Goal: Find specific page/section: Find specific page/section

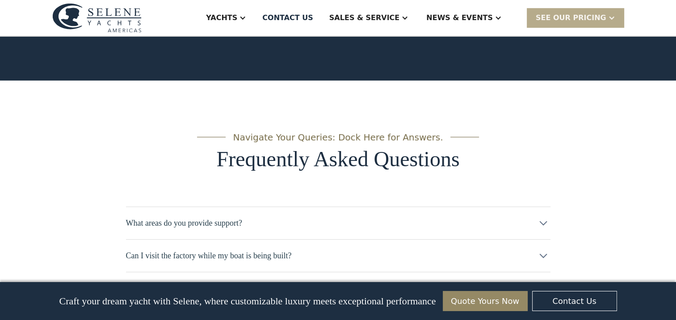
scroll to position [4113, 0]
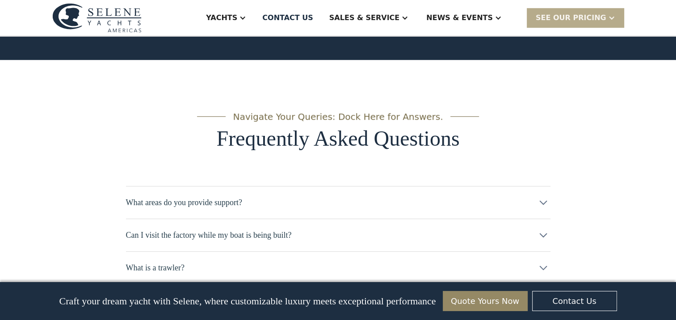
click at [543, 228] on icon at bounding box center [543, 235] width 14 height 14
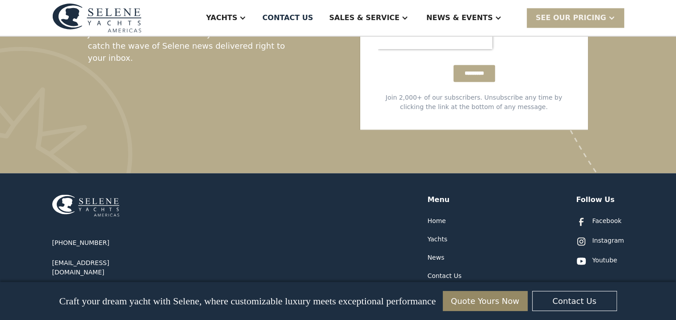
scroll to position [4688, 0]
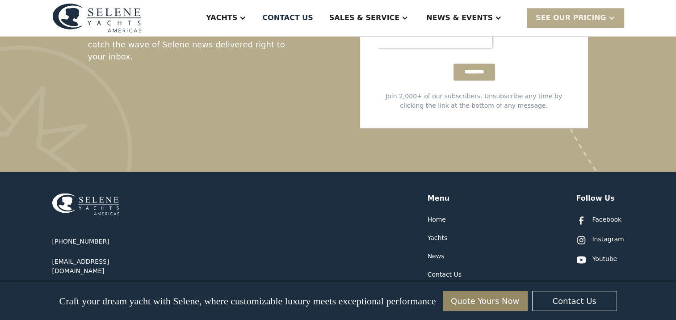
click at [446, 270] on div "Contact Us" at bounding box center [445, 274] width 34 height 9
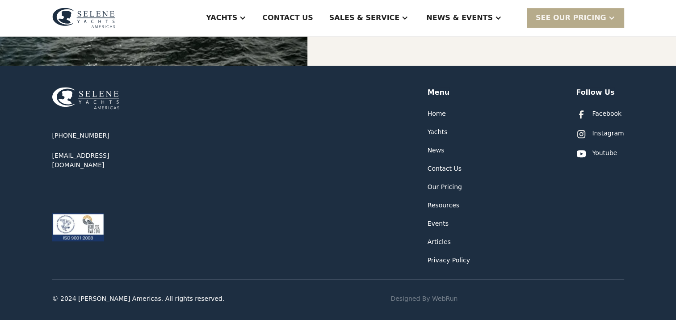
scroll to position [485, 0]
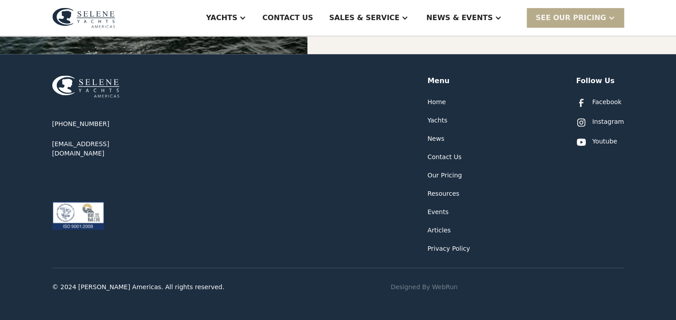
click at [438, 172] on div "Our Pricing" at bounding box center [445, 175] width 34 height 9
